Goal: Complete application form

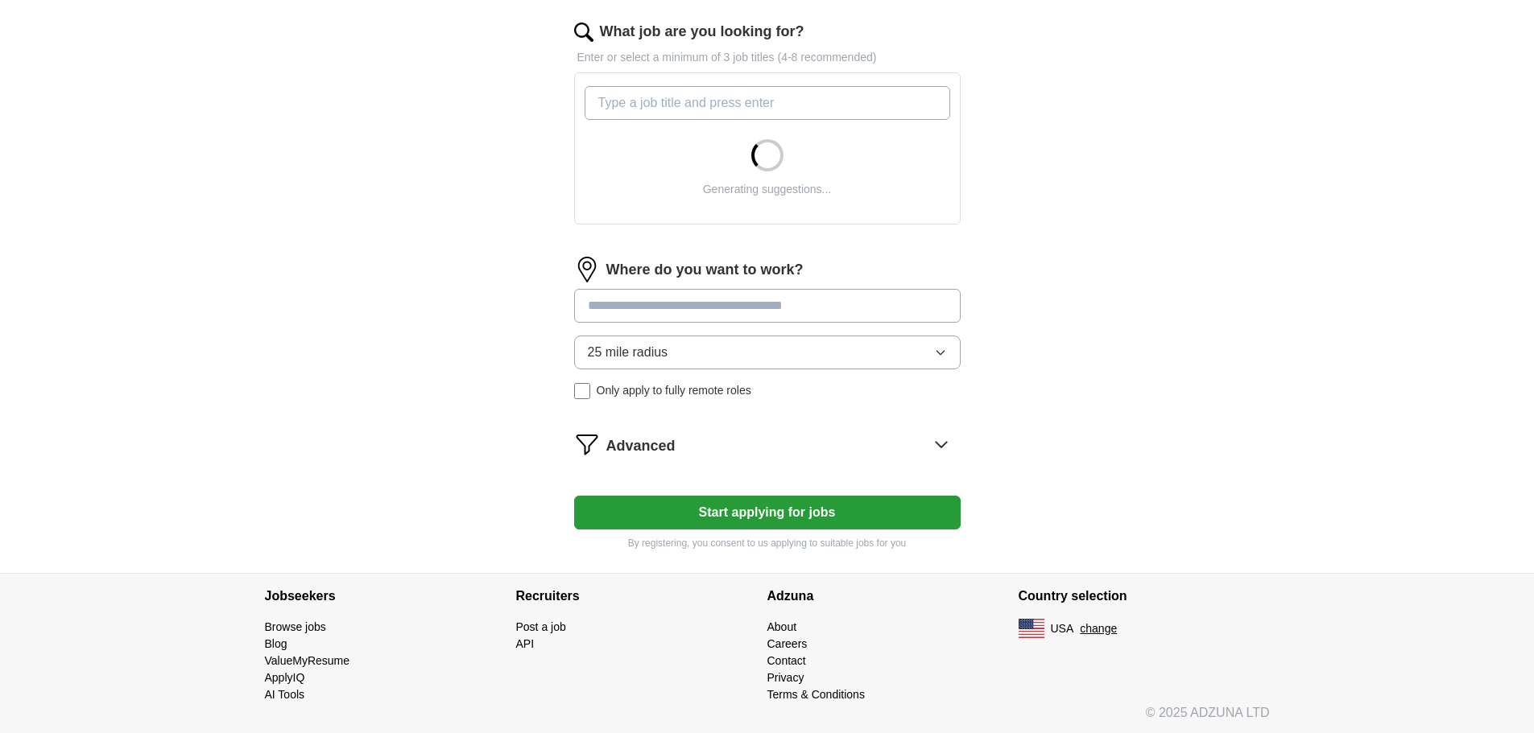
scroll to position [523, 0]
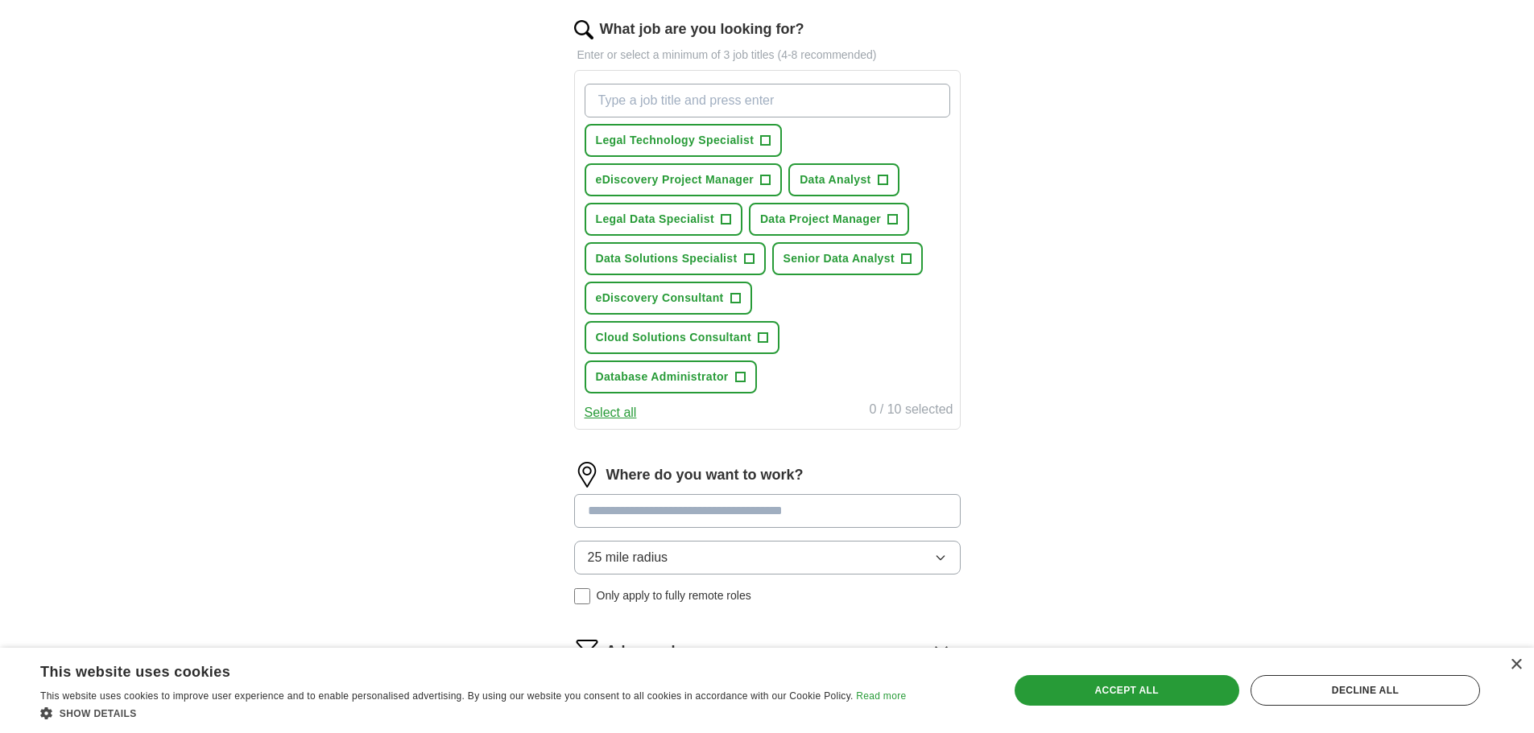
click at [667, 102] on input "What job are you looking for?" at bounding box center [768, 101] width 366 height 34
type input "data specialist"
click at [883, 142] on button "Legal Technology Specialist +" at bounding box center [811, 140] width 198 height 33
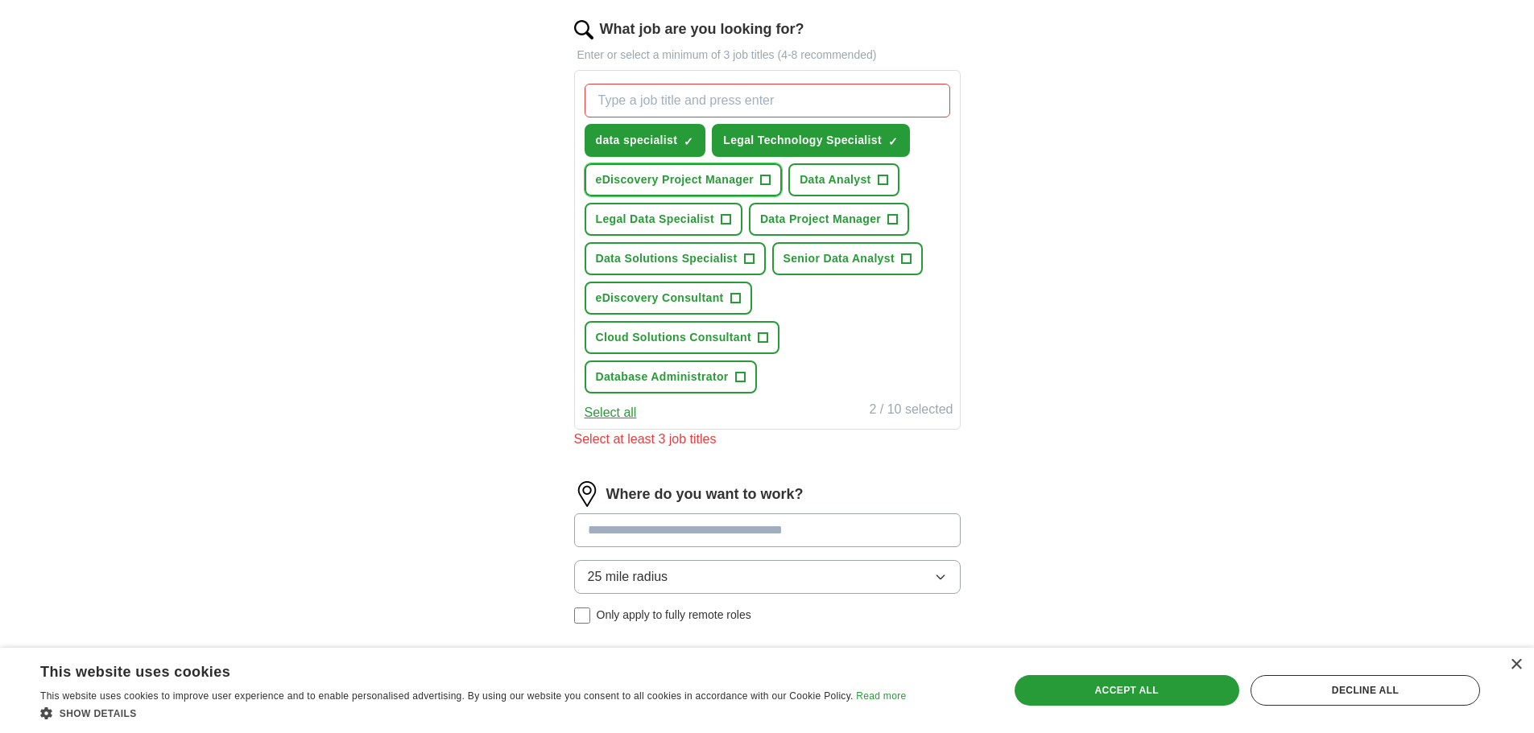
click at [761, 179] on span "+" at bounding box center [766, 180] width 10 height 13
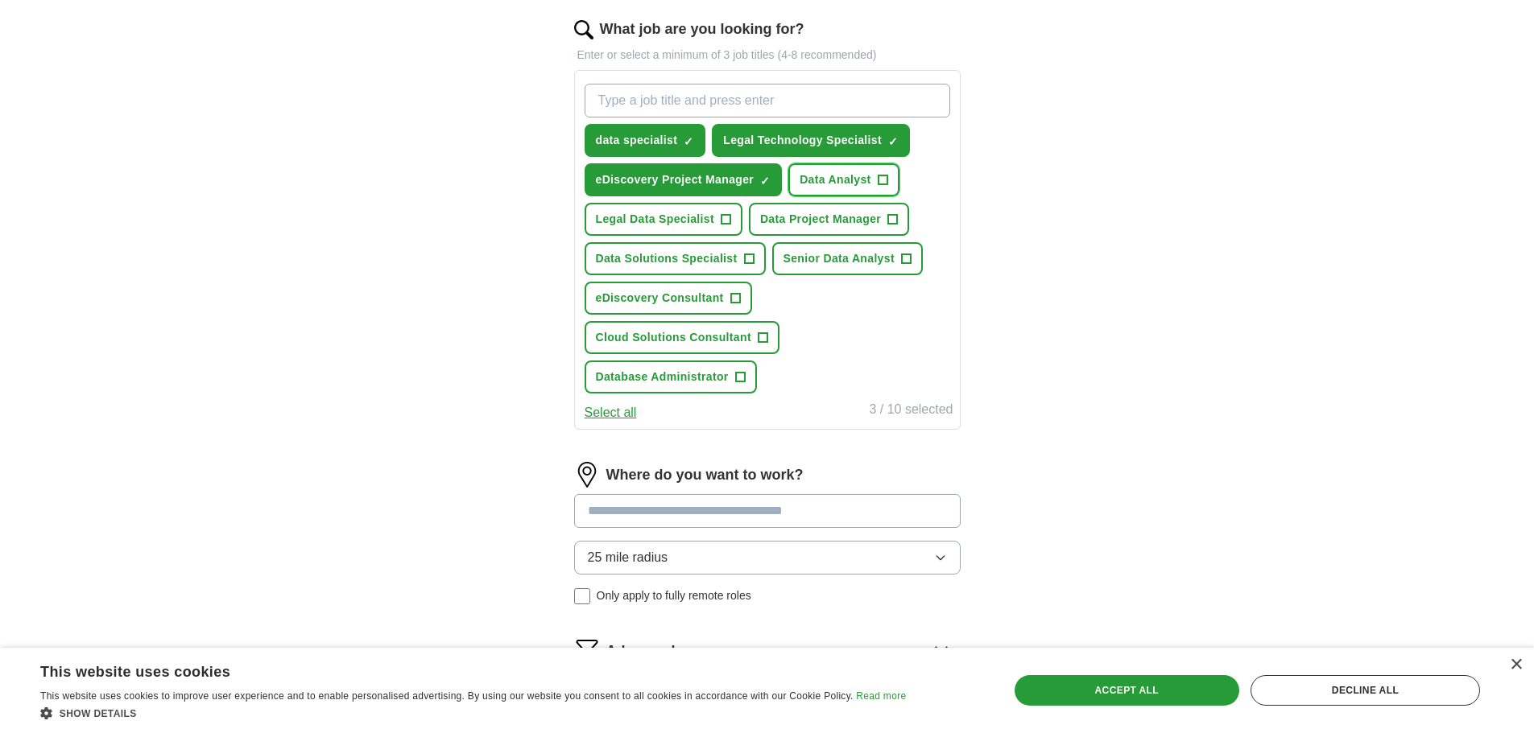
click at [863, 172] on span "Data Analyst" at bounding box center [835, 179] width 72 height 17
click at [894, 215] on span "+" at bounding box center [893, 219] width 10 height 13
click at [743, 221] on div "data specialist ✓ × Legal Technology Specialist ✓ × eDiscovery Project Manager …" at bounding box center [767, 238] width 372 height 323
click at [722, 222] on span "+" at bounding box center [726, 219] width 10 height 13
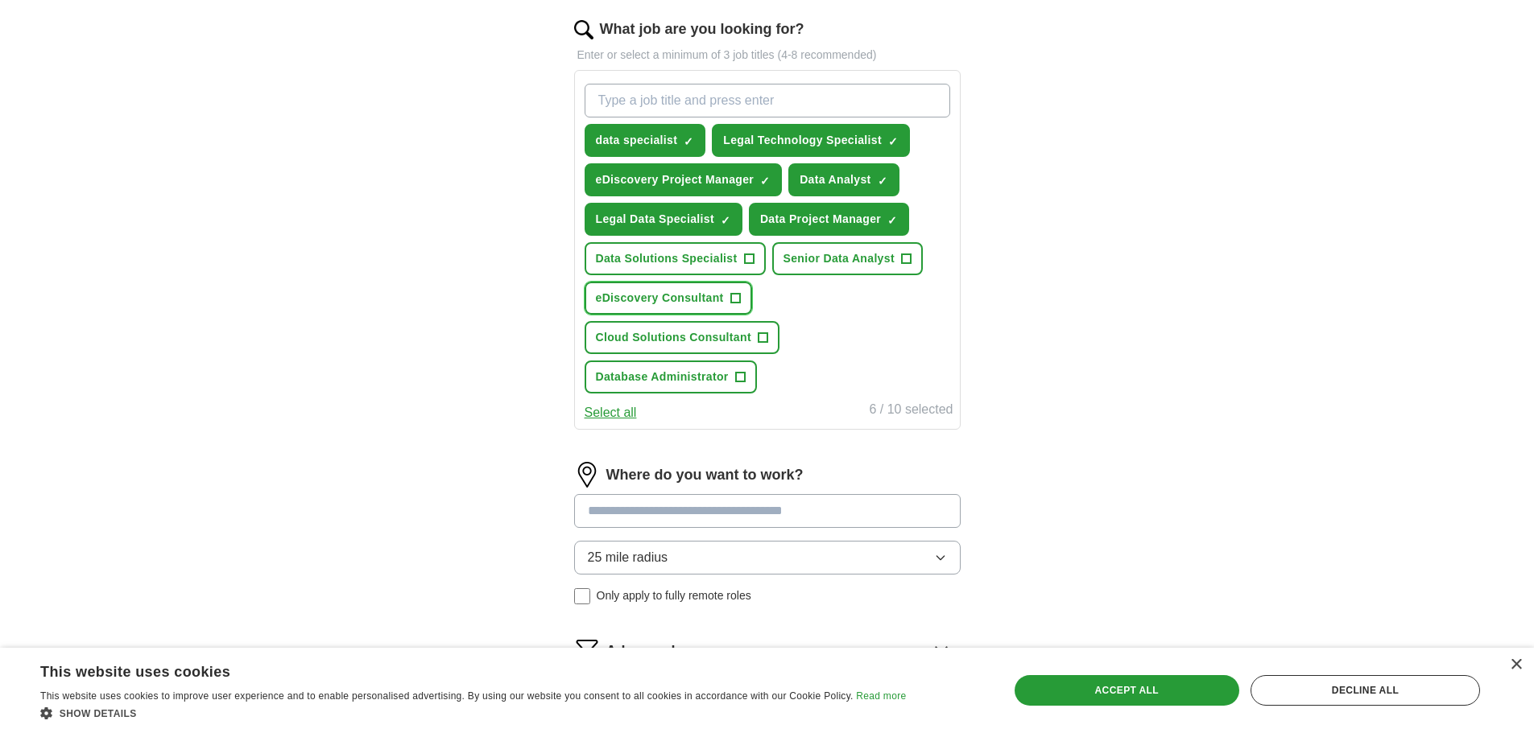
click at [732, 294] on span "+" at bounding box center [735, 298] width 10 height 13
click at [750, 262] on span "+" at bounding box center [749, 259] width 10 height 13
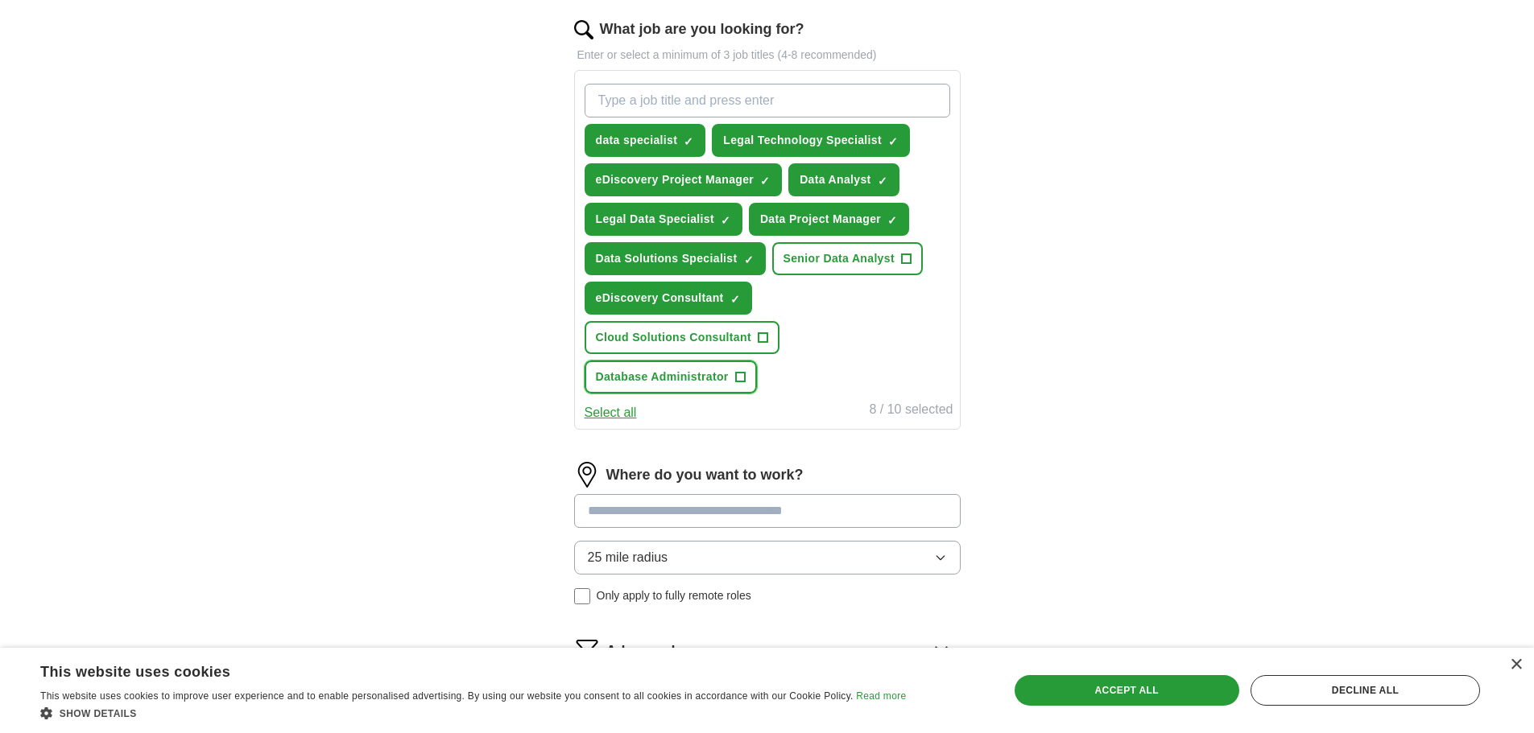
click at [735, 378] on span "+" at bounding box center [740, 377] width 10 height 13
click at [732, 98] on input "What job are you looking for?" at bounding box center [768, 101] width 366 height 34
type input "ediscovery"
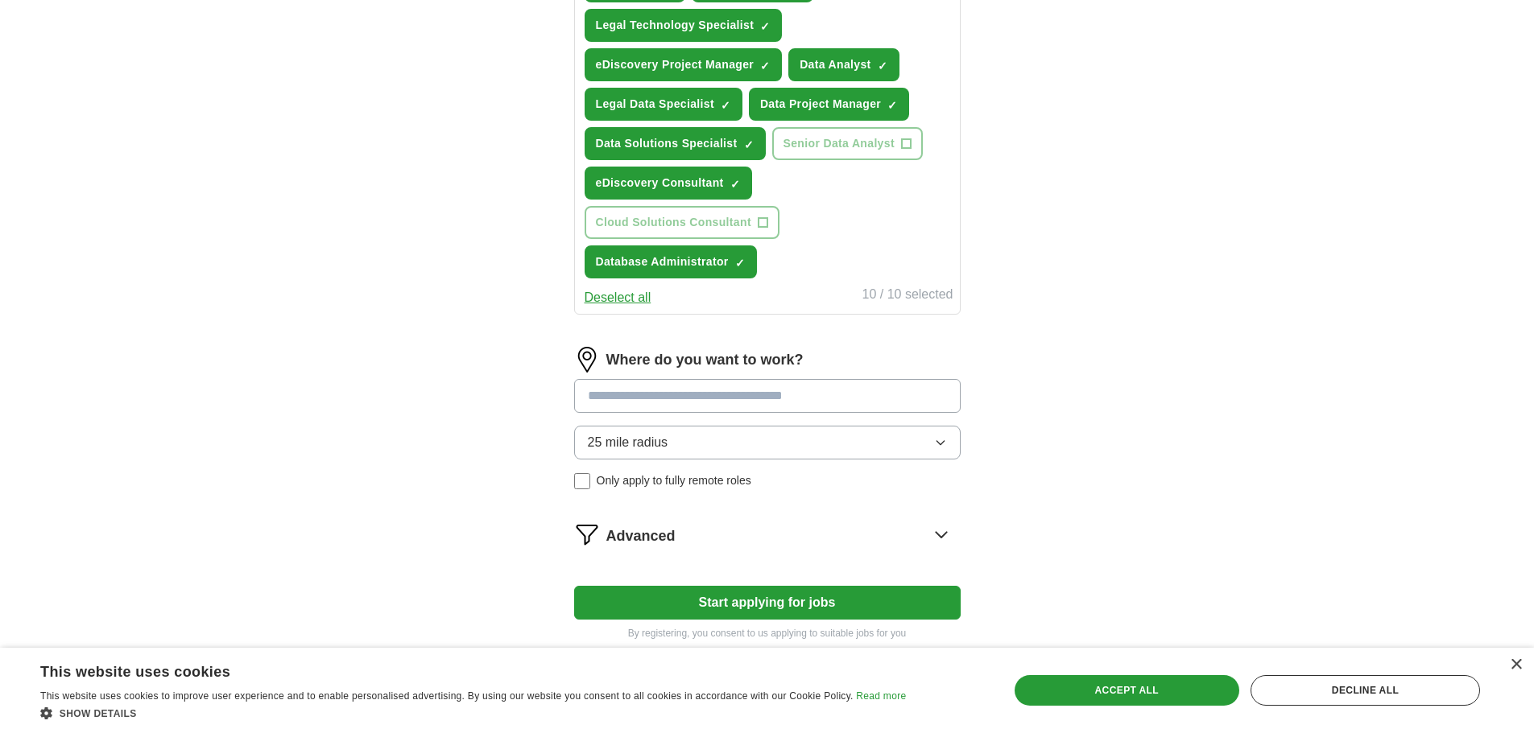
scroll to position [684, 0]
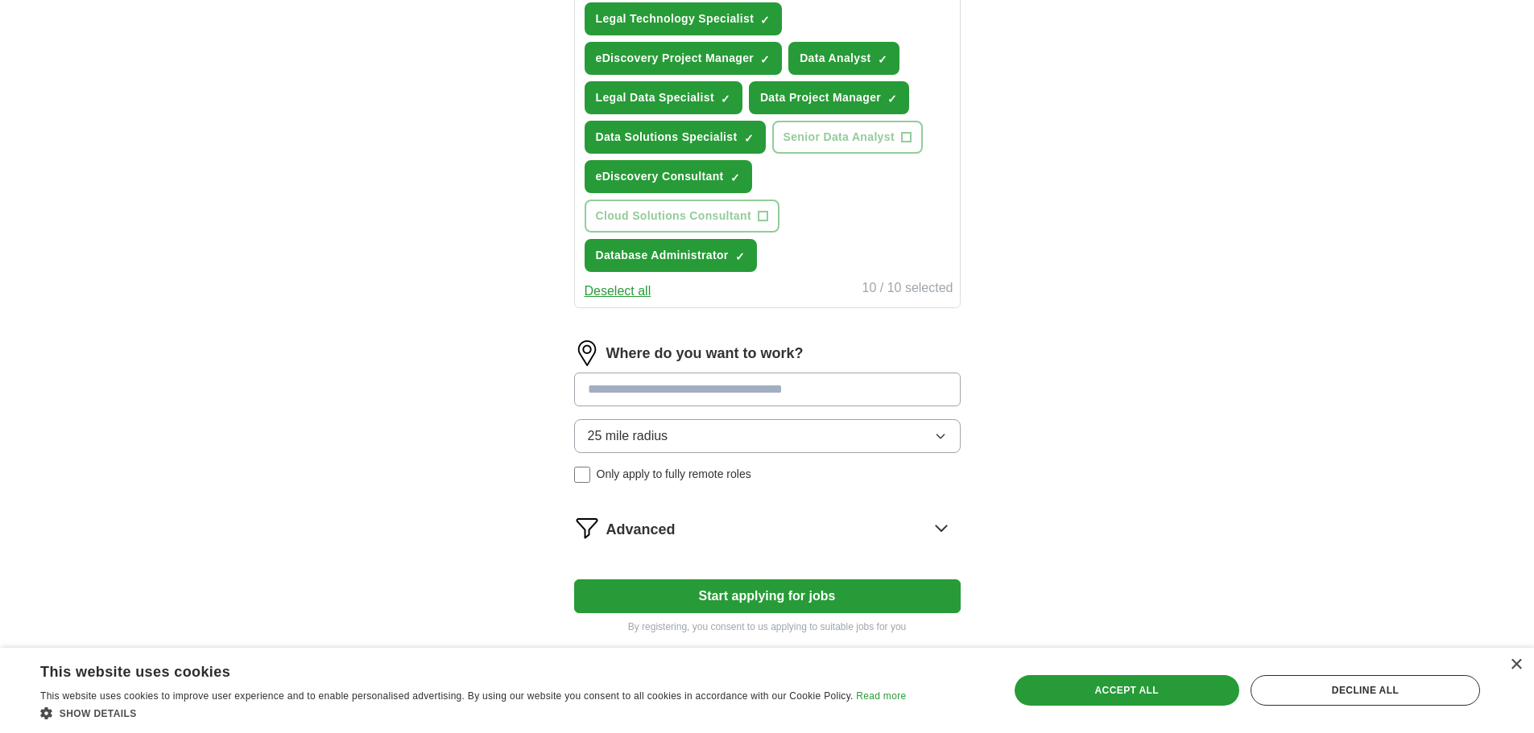
click at [754, 397] on input at bounding box center [767, 390] width 386 height 34
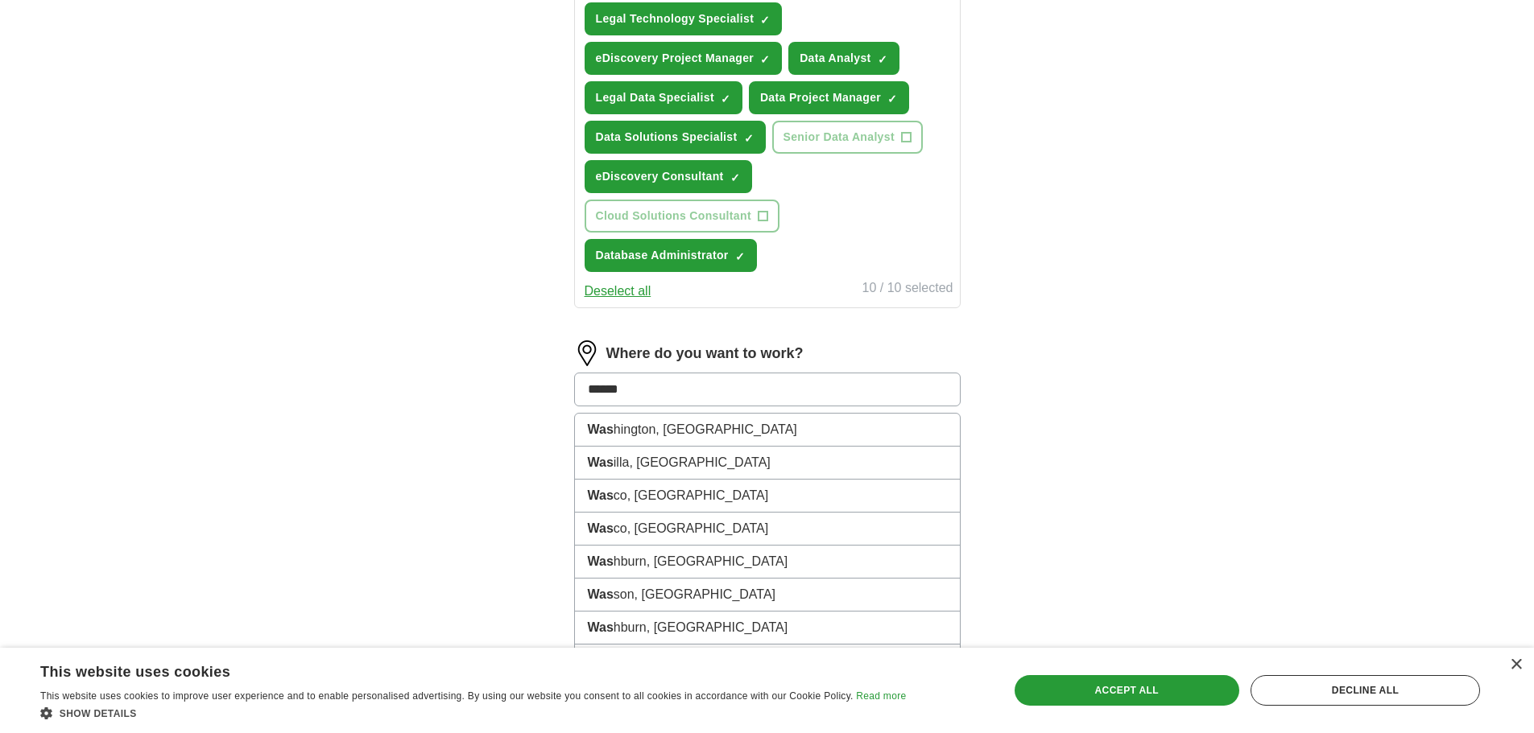
type input "*******"
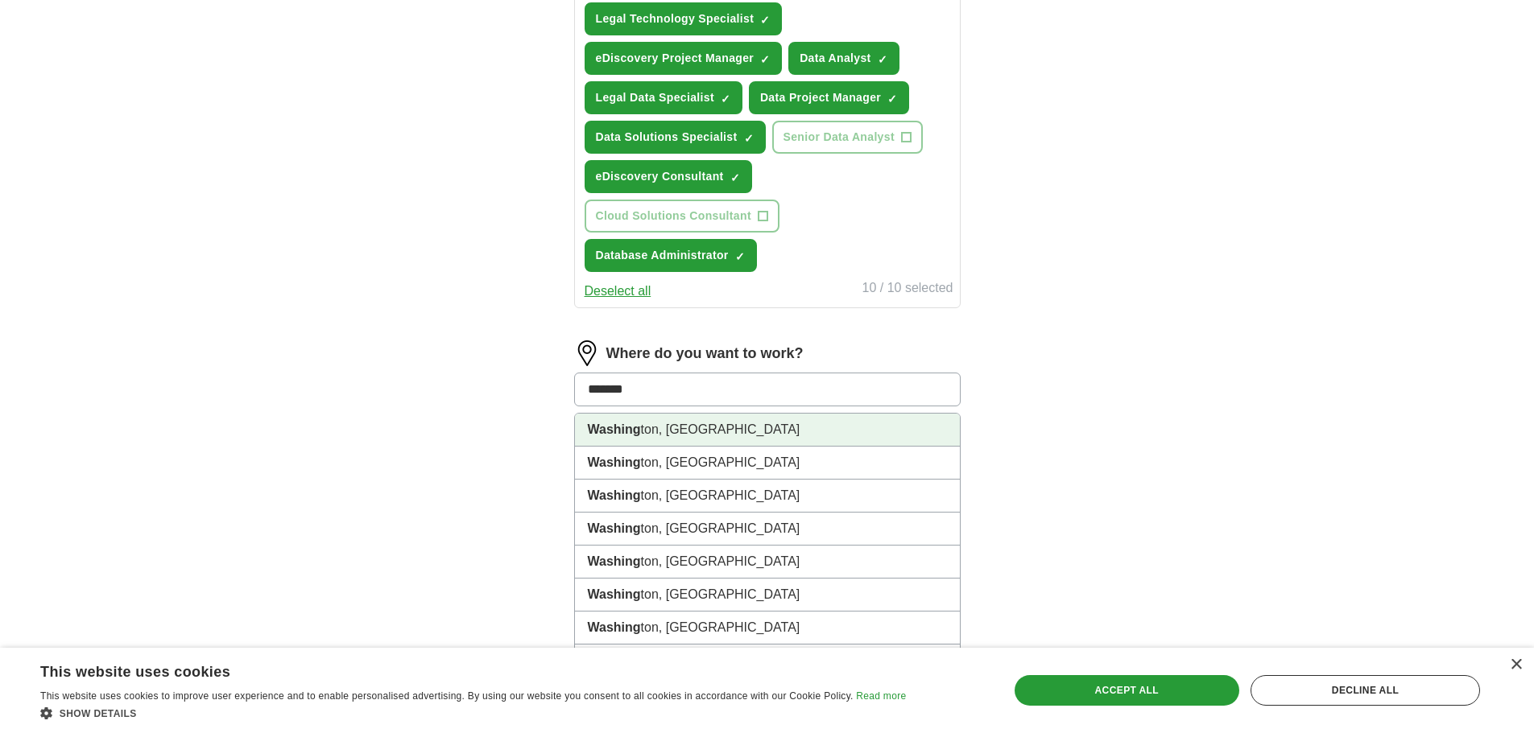
click at [725, 422] on li "Washing ton, [GEOGRAPHIC_DATA]" at bounding box center [767, 430] width 385 height 33
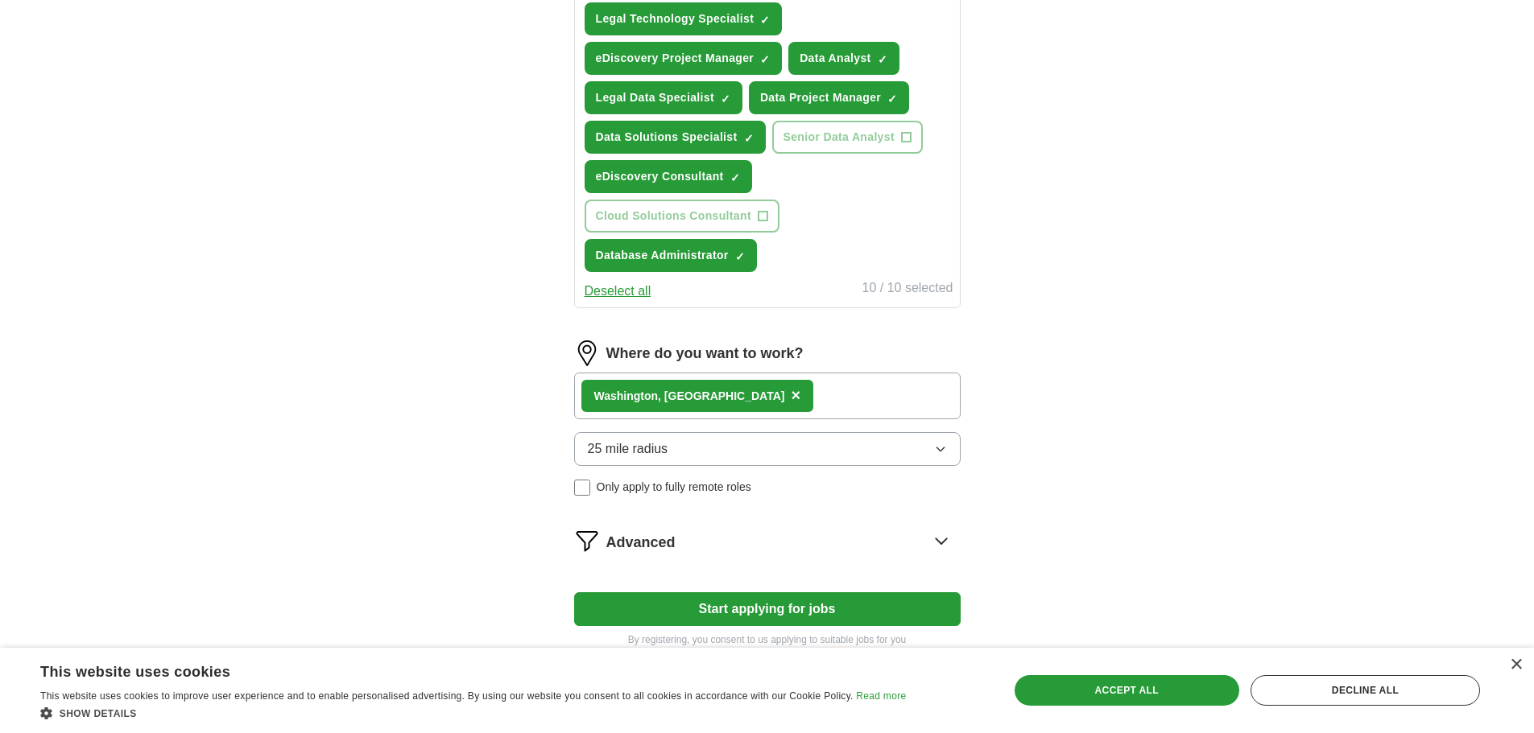
click at [746, 593] on button "Start applying for jobs" at bounding box center [767, 610] width 386 height 34
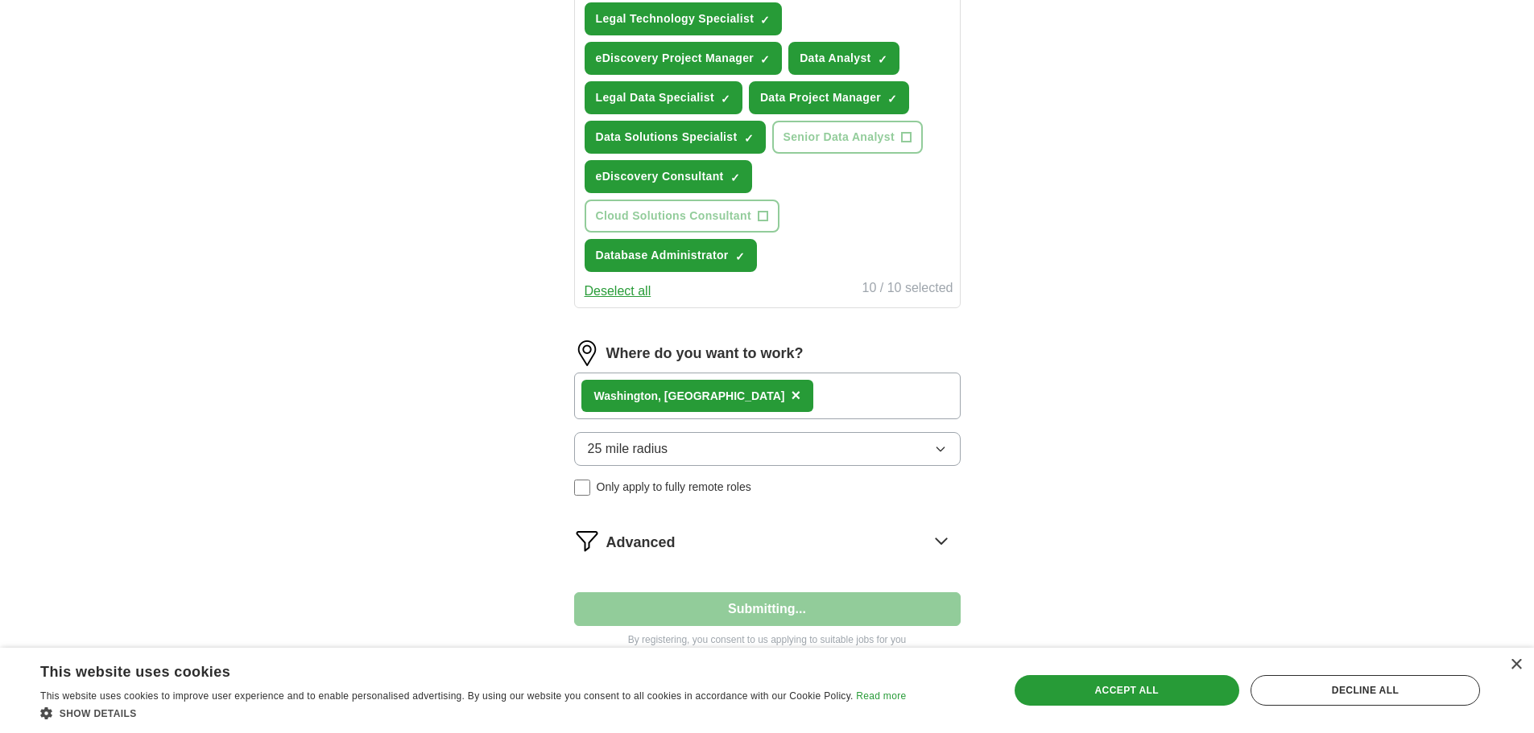
select select "**"
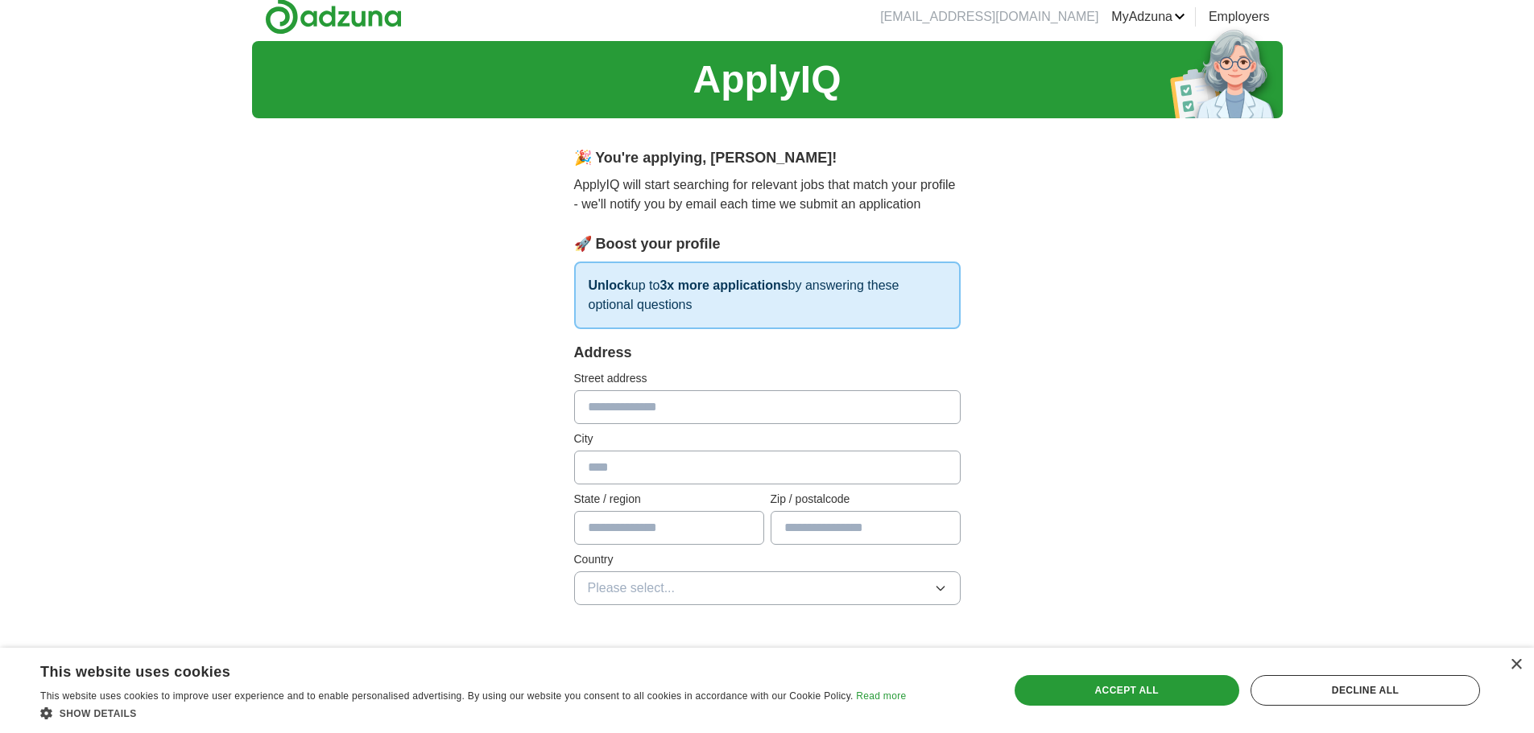
scroll to position [0, 0]
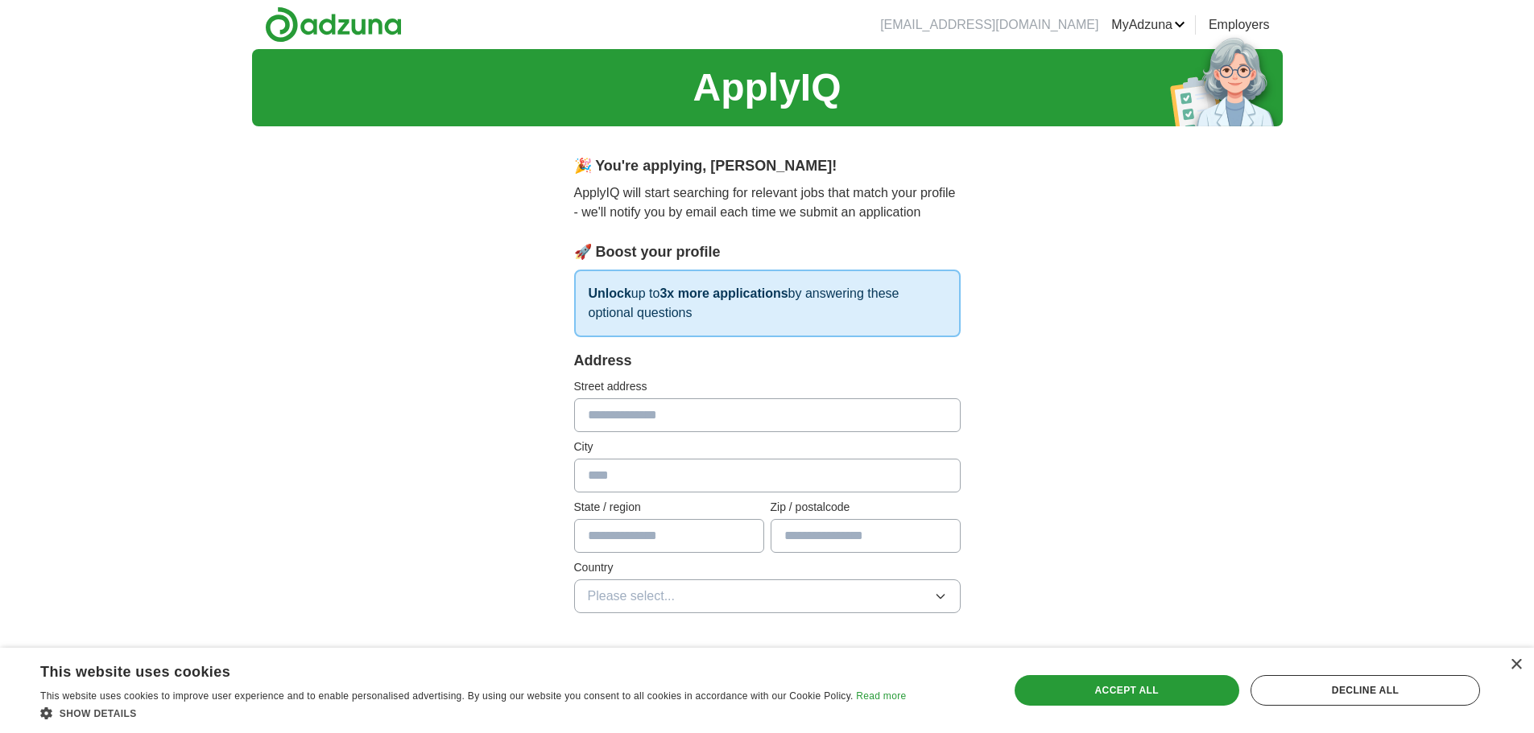
click at [671, 403] on input "text" at bounding box center [767, 416] width 386 height 34
type input "**********"
type input "**"
type input "*****"
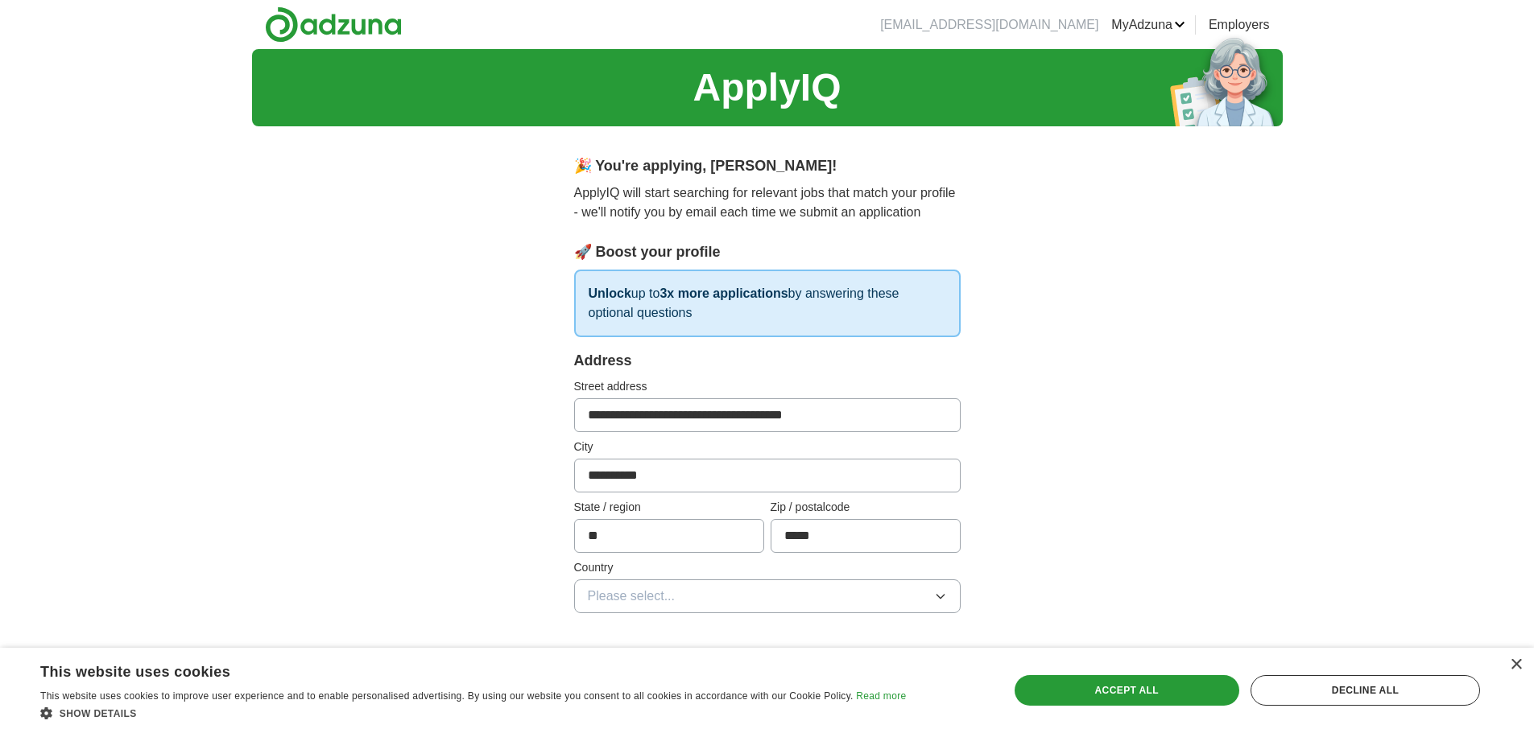
drag, startPoint x: 840, startPoint y: 417, endPoint x: 783, endPoint y: 419, distance: 57.2
click at [783, 419] on input "**********" at bounding box center [767, 416] width 386 height 34
type input "**********"
click at [864, 584] on button "Please select..." at bounding box center [767, 597] width 386 height 34
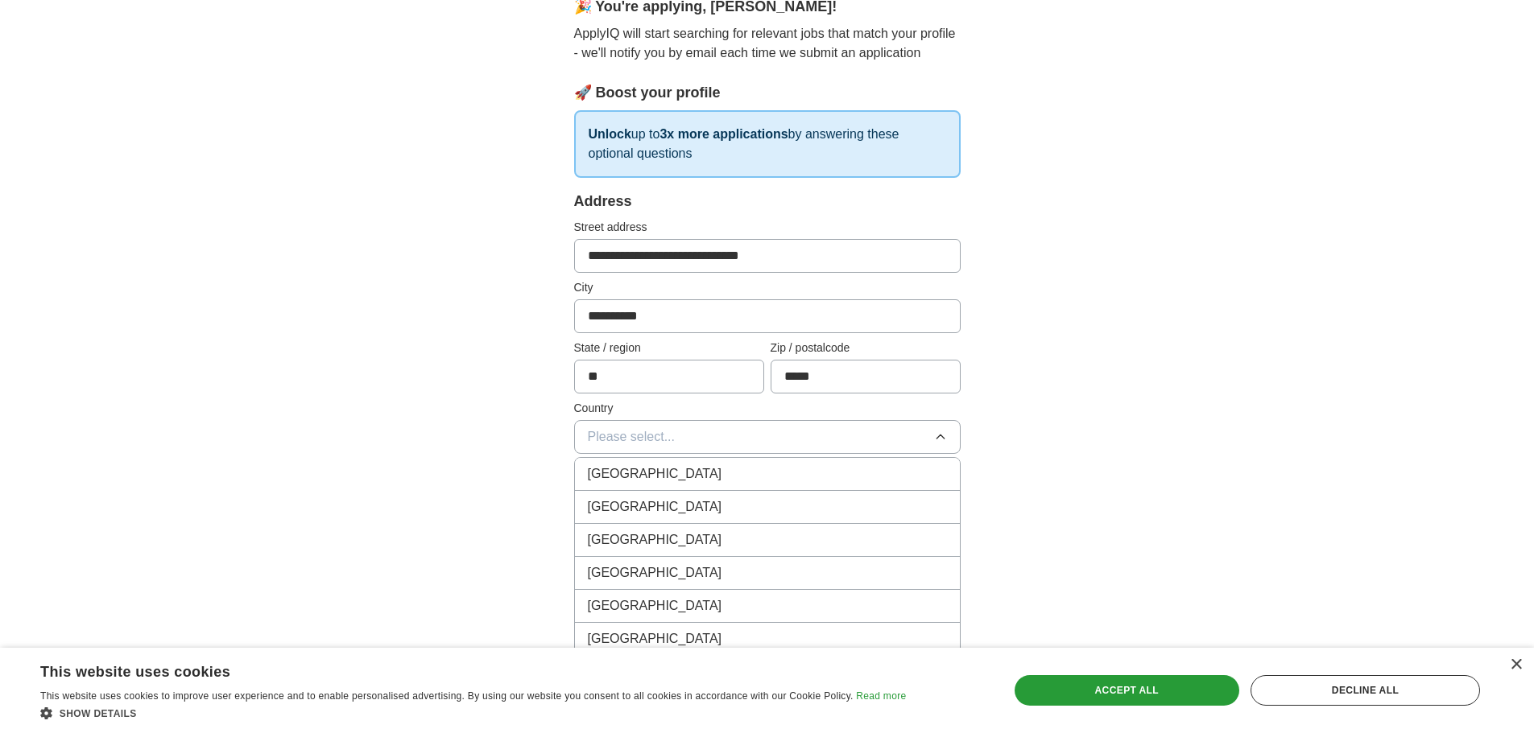
scroll to position [161, 0]
click at [651, 503] on span "[GEOGRAPHIC_DATA]" at bounding box center [655, 505] width 134 height 19
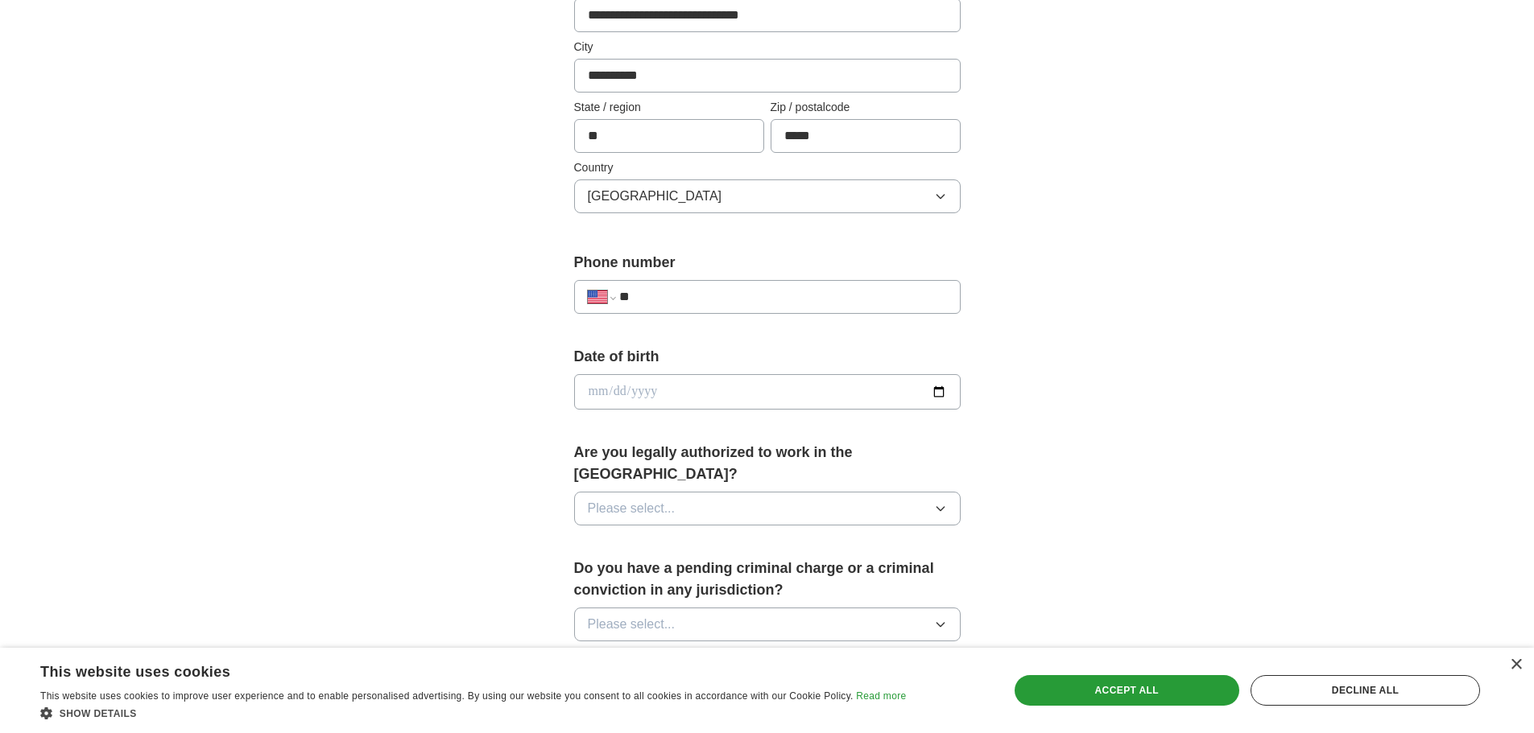
scroll to position [322, 0]
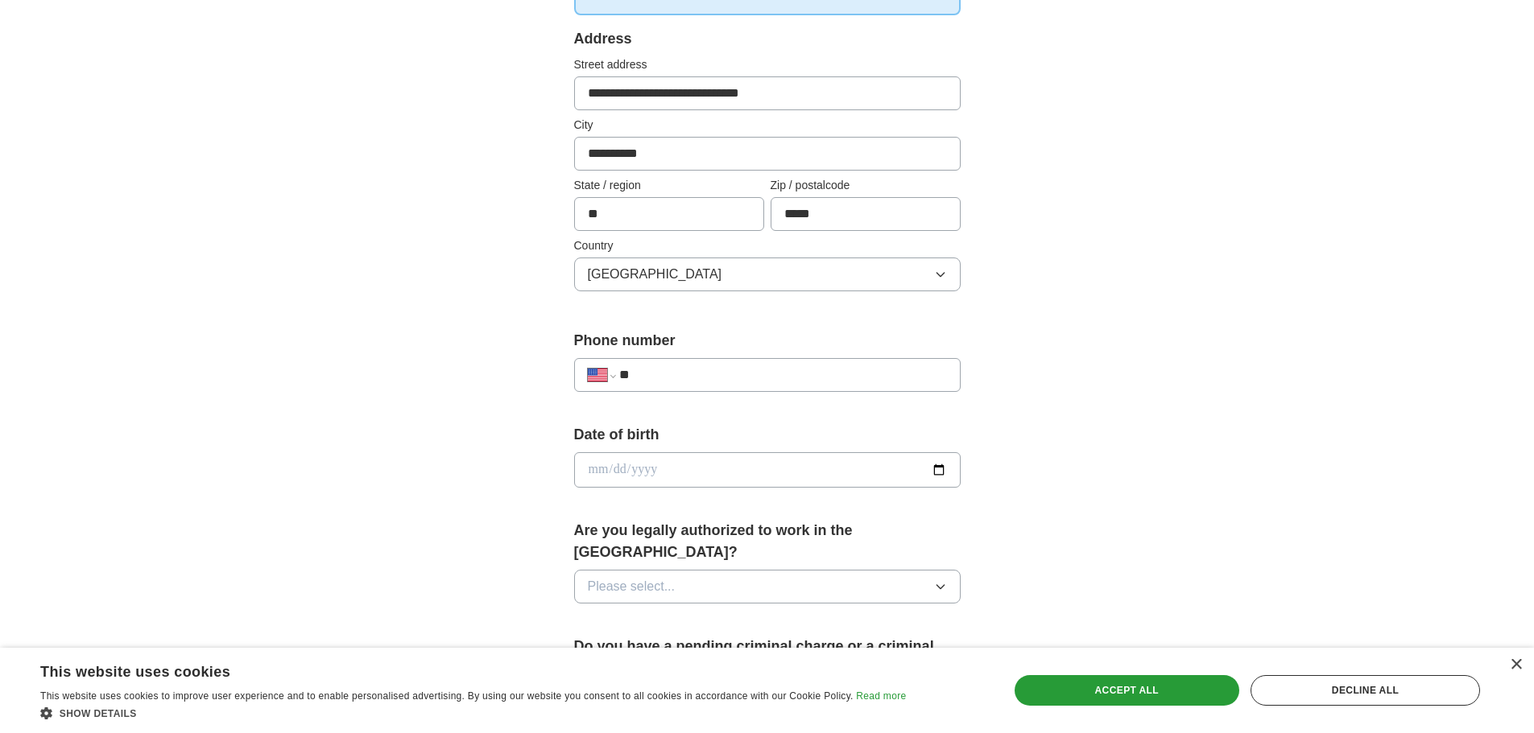
click at [601, 470] on input "date" at bounding box center [767, 469] width 386 height 35
type input "**********"
click at [684, 570] on button "Please select..." at bounding box center [767, 587] width 386 height 34
click at [649, 614] on div "Yes" at bounding box center [767, 623] width 359 height 19
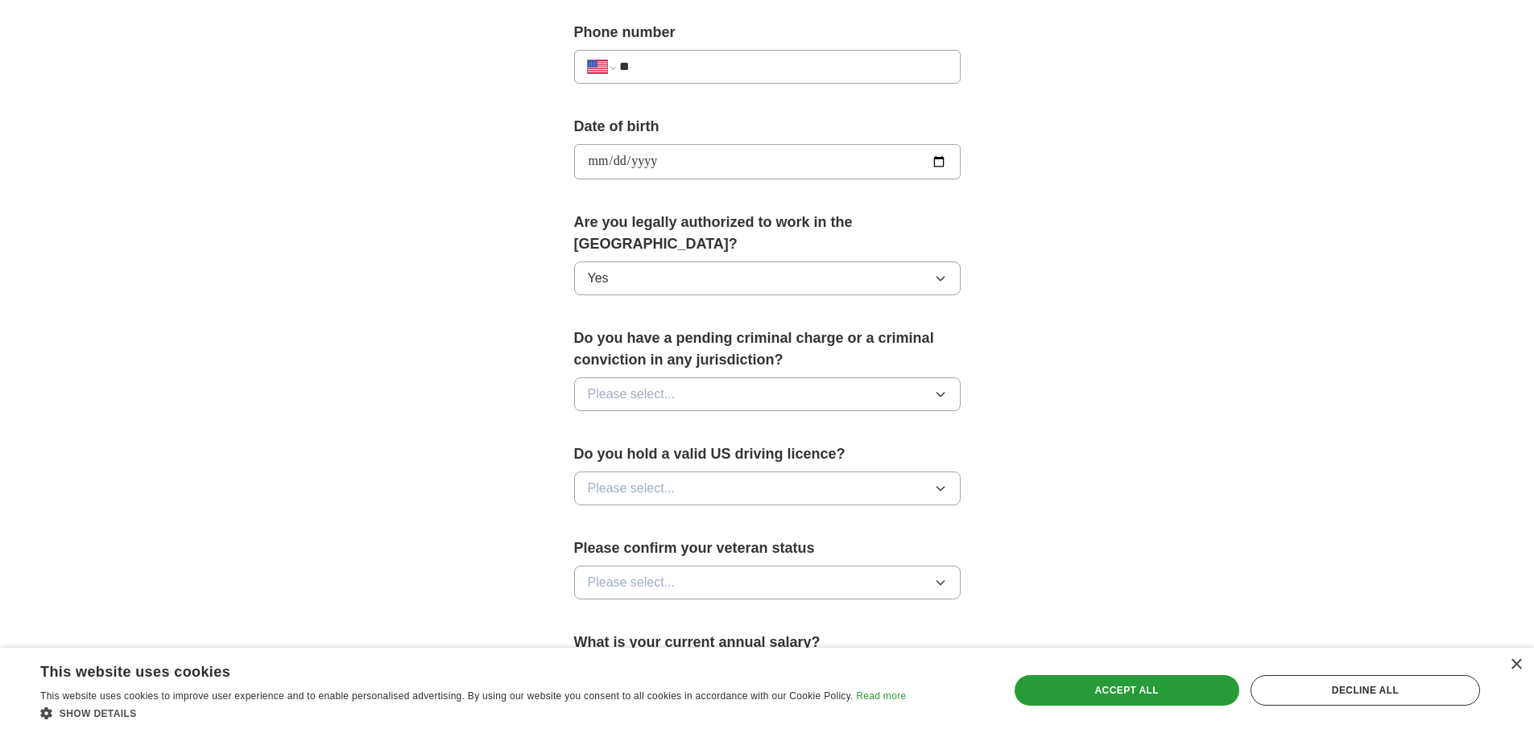
scroll to position [644, 0]
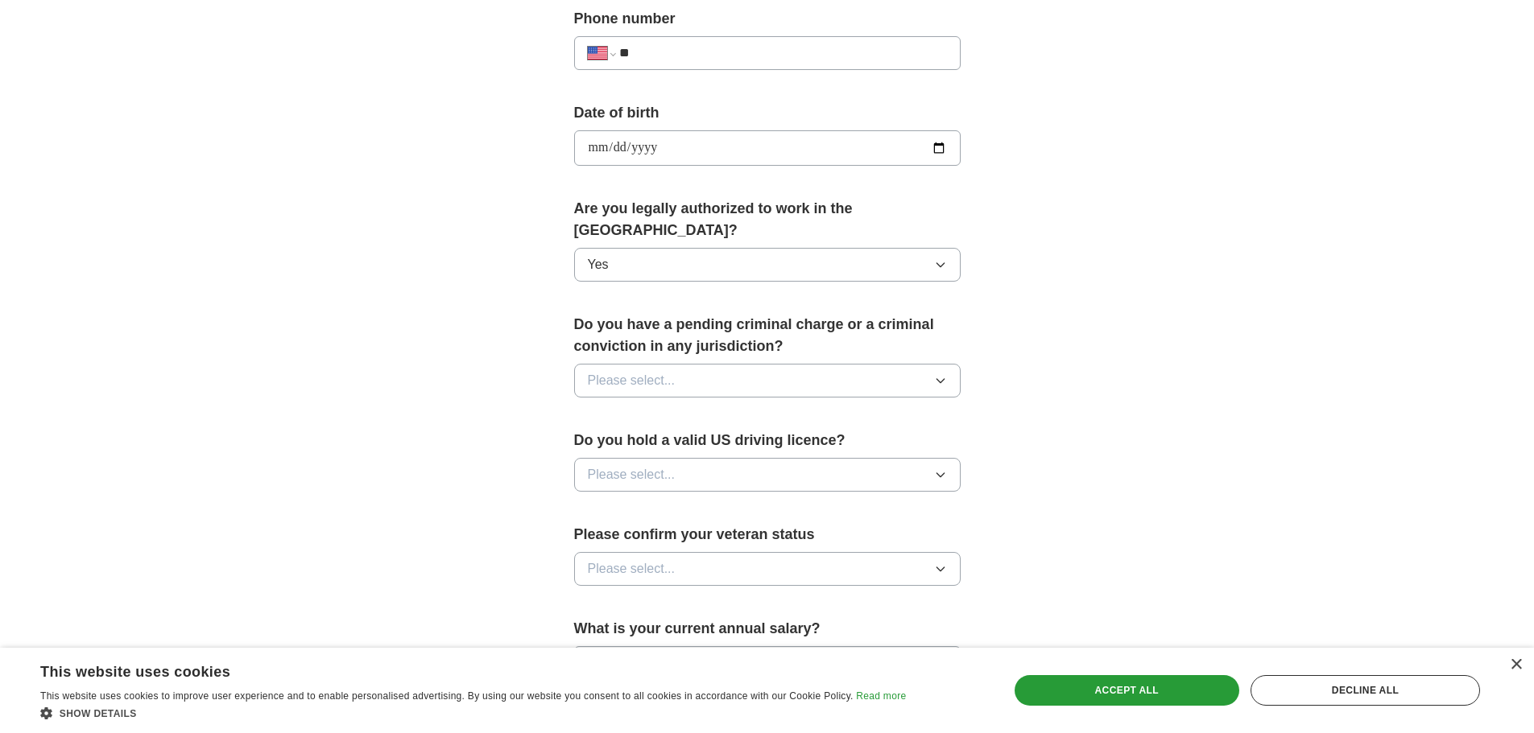
click at [830, 364] on button "Please select..." at bounding box center [767, 381] width 386 height 34
click at [617, 441] on div "No" at bounding box center [767, 450] width 359 height 19
click at [708, 458] on button "Please select..." at bounding box center [767, 475] width 386 height 34
click at [646, 502] on div "Yes" at bounding box center [767, 511] width 359 height 19
click at [762, 552] on button "Please select..." at bounding box center [767, 569] width 386 height 34
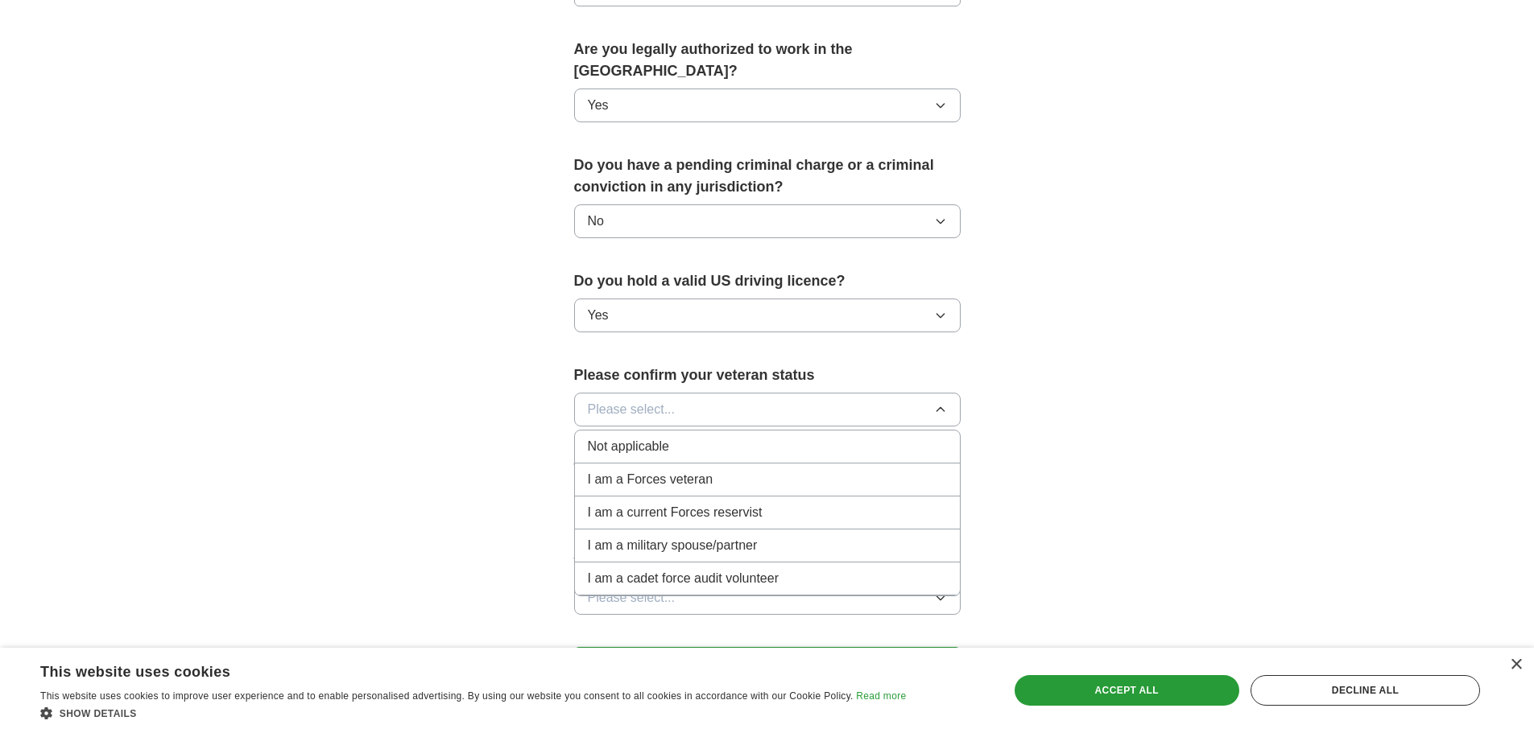
scroll to position [805, 0]
click at [630, 436] on span "Not applicable" at bounding box center [628, 445] width 81 height 19
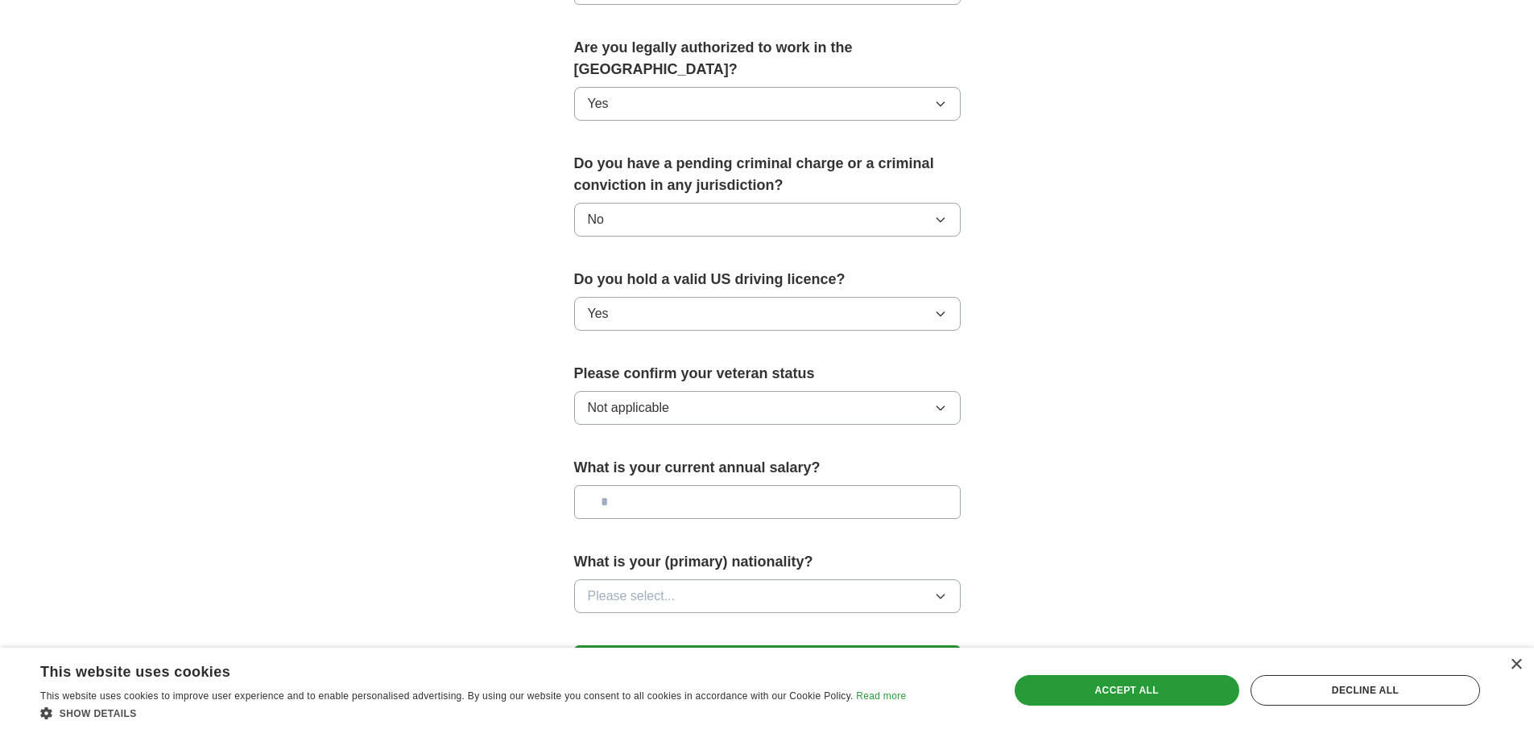
click at [734, 485] on input "text" at bounding box center [767, 502] width 386 height 34
type input "*******"
click at [766, 583] on button "Please select..." at bounding box center [767, 597] width 386 height 34
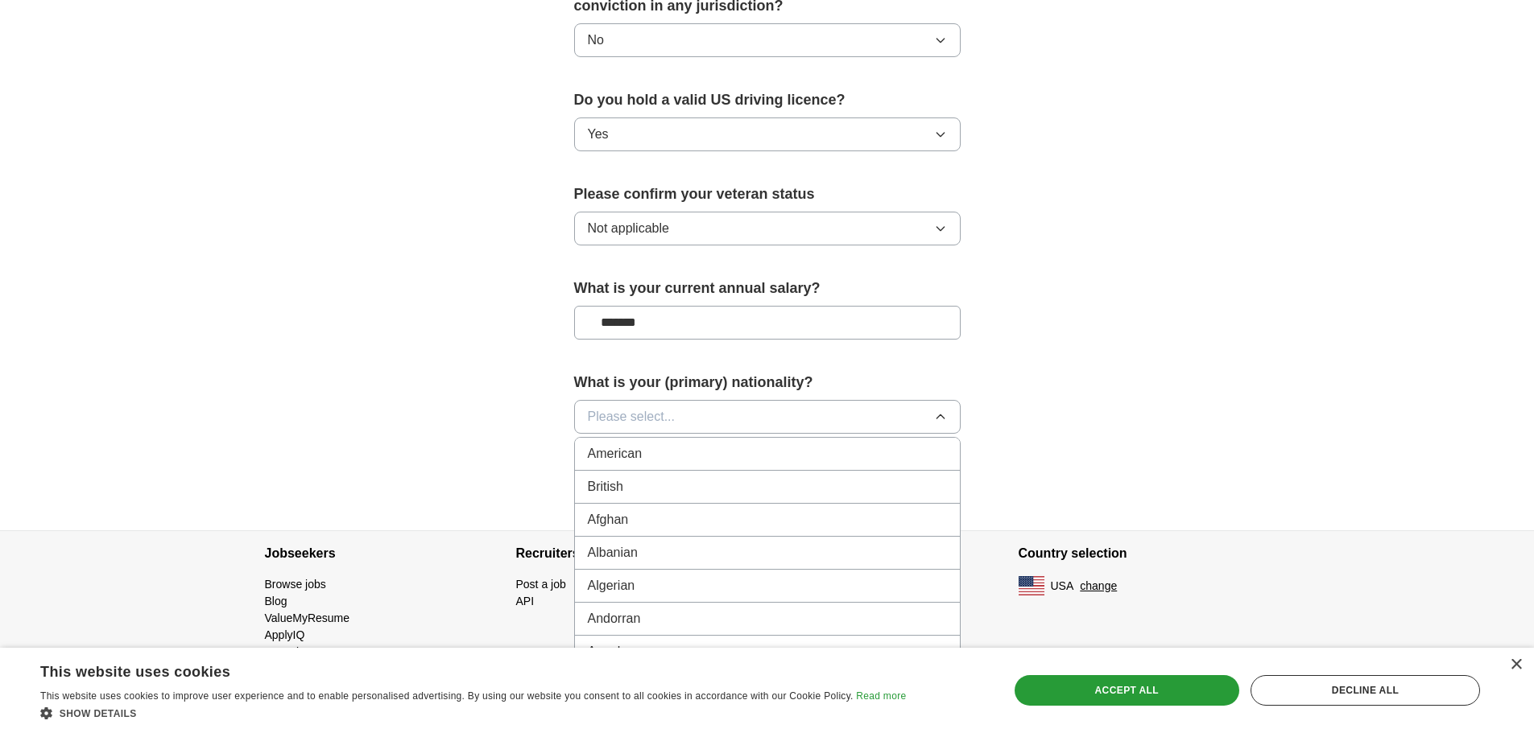
scroll to position [989, 0]
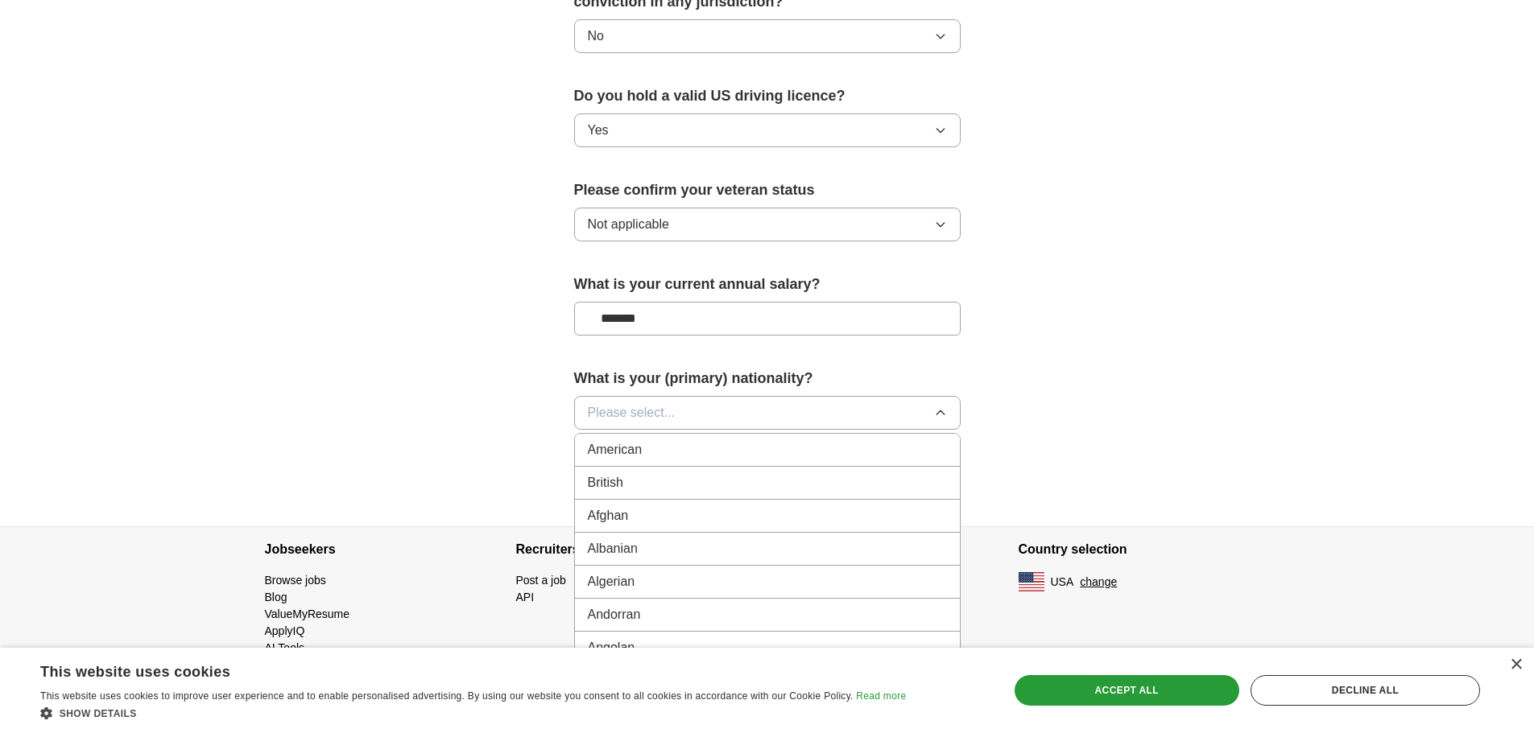
click at [614, 440] on span "American" at bounding box center [615, 449] width 55 height 19
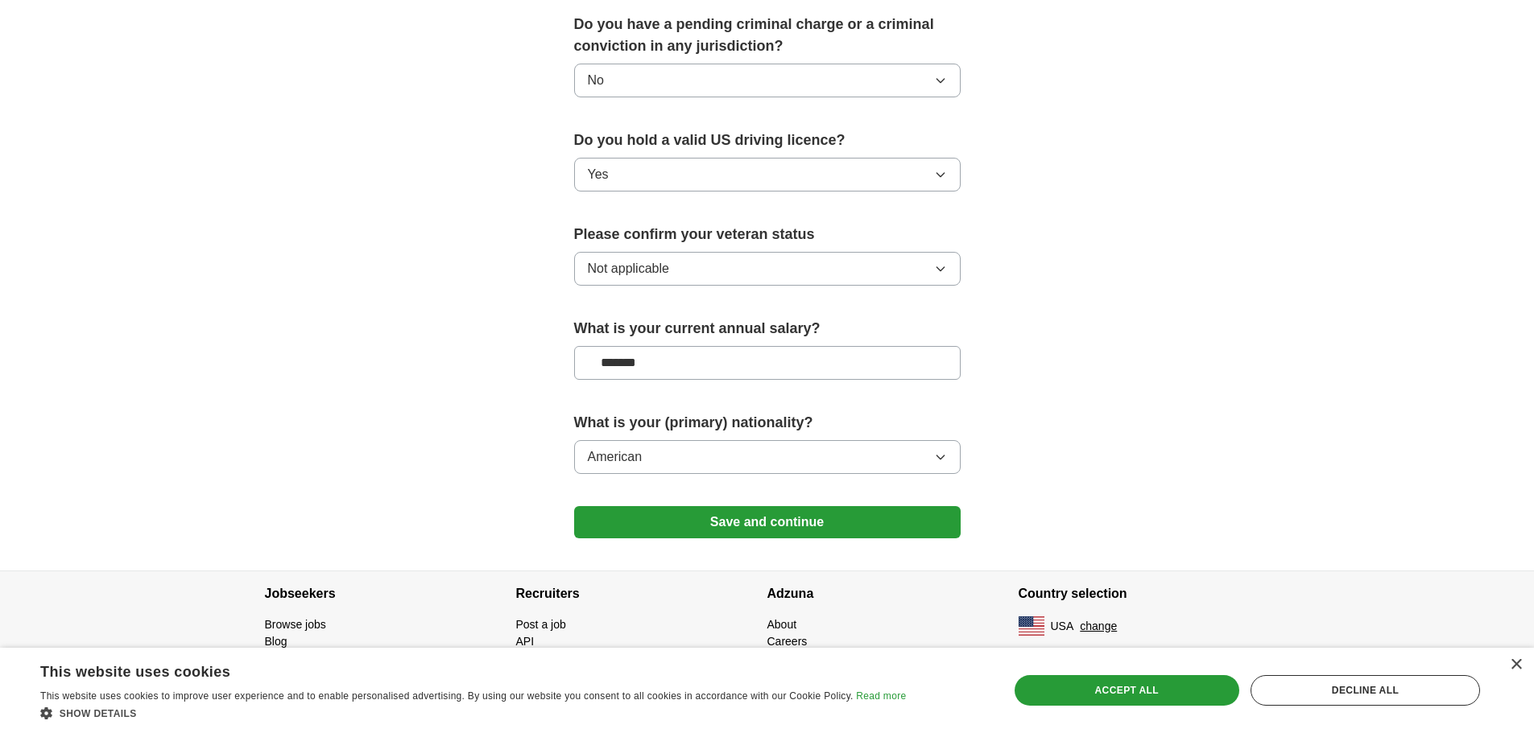
scroll to position [923, 0]
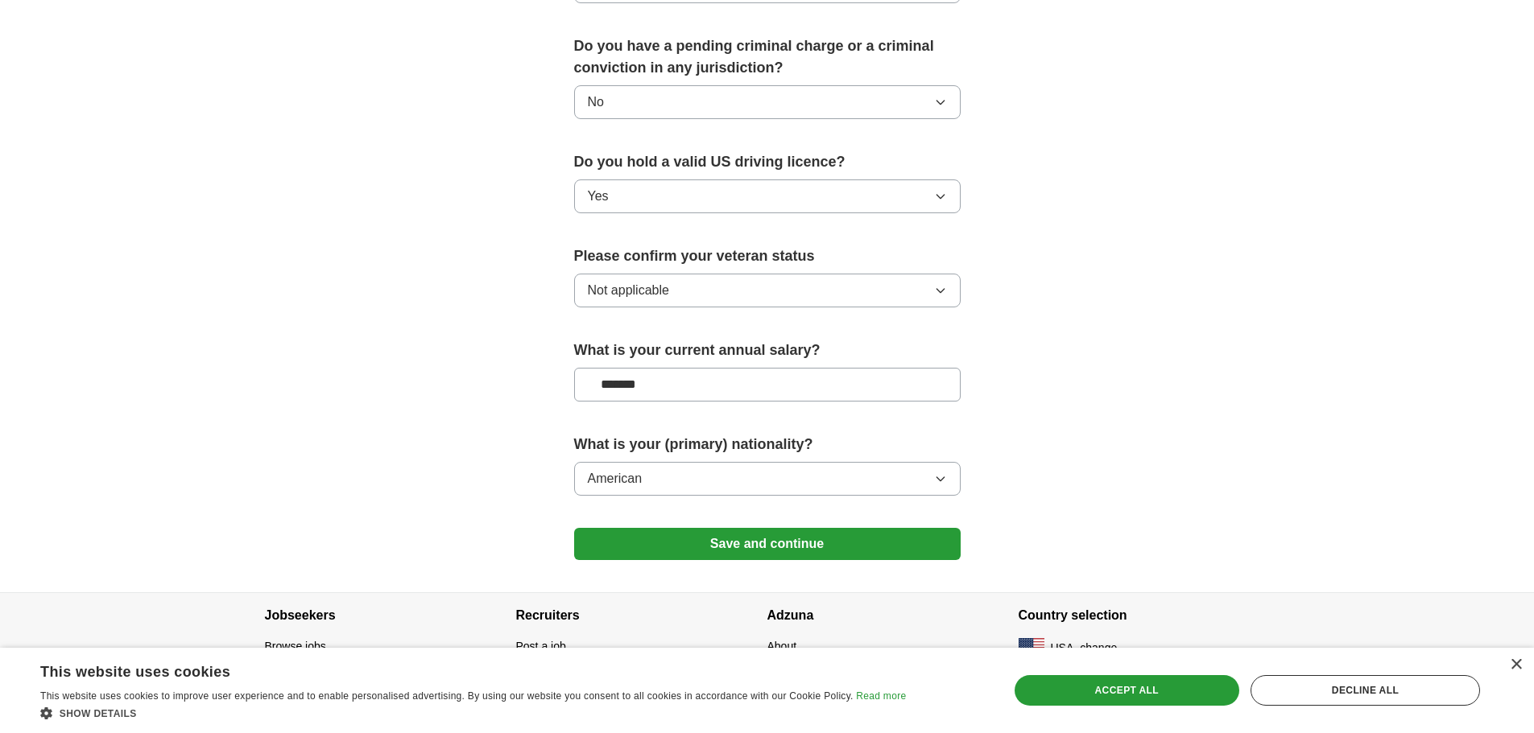
click at [762, 528] on button "Save and continue" at bounding box center [767, 544] width 386 height 32
